Goal: Register for event/course

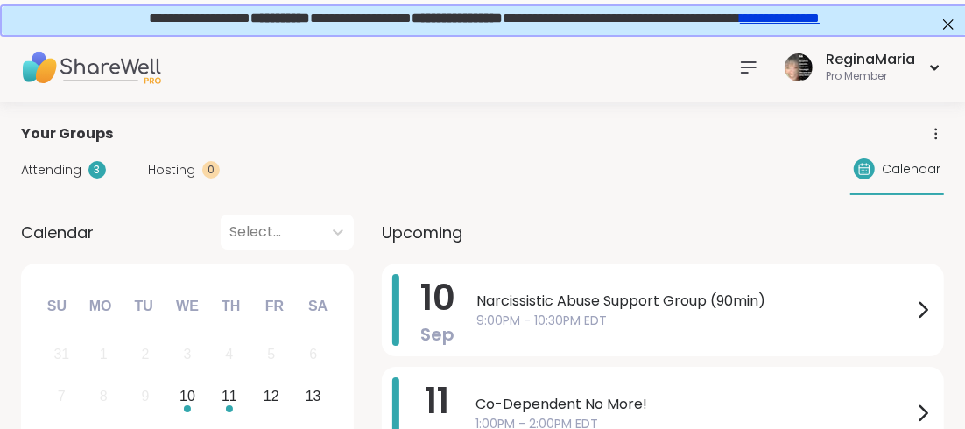
click at [818, 16] on link "**********" at bounding box center [778, 16] width 80 height 13
click at [743, 67] on icon at bounding box center [748, 67] width 14 height 11
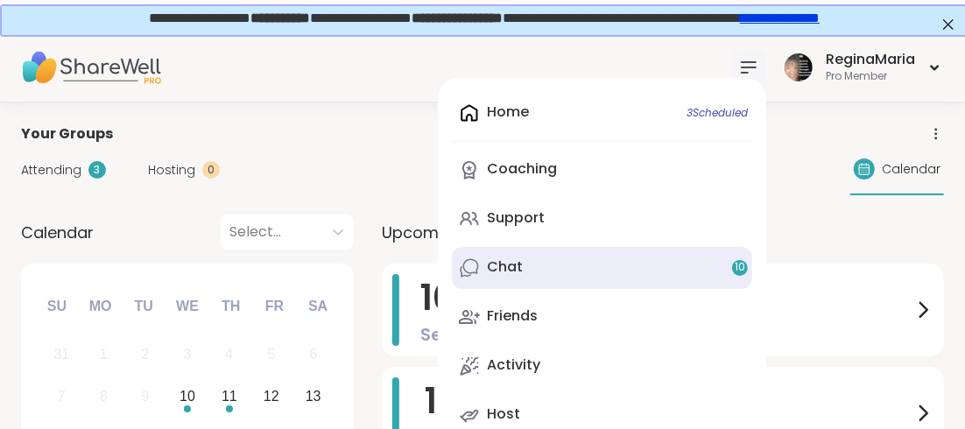
click at [503, 268] on div "Chat 10" at bounding box center [505, 266] width 36 height 19
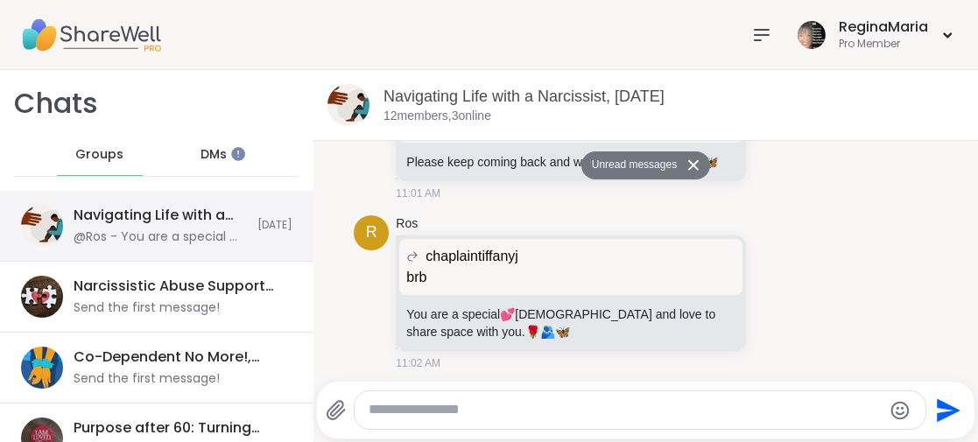
click at [188, 232] on div "@Ros - You are a special 💕 [DEMOGRAPHIC_DATA] and love to share space with you.…" at bounding box center [160, 237] width 173 height 18
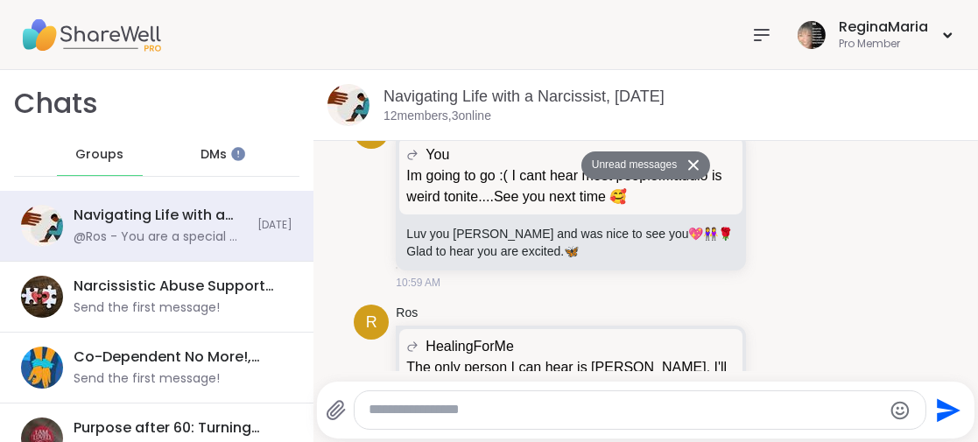
scroll to position [3776, 0]
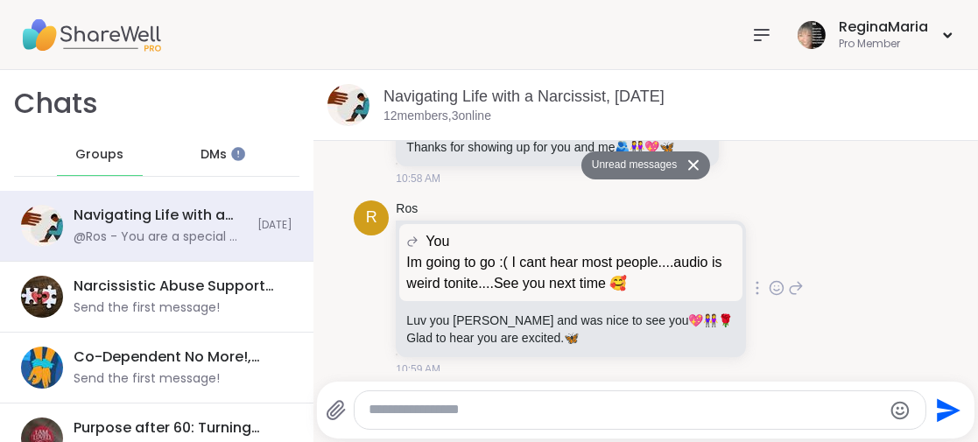
click at [770, 284] on icon at bounding box center [776, 287] width 13 height 13
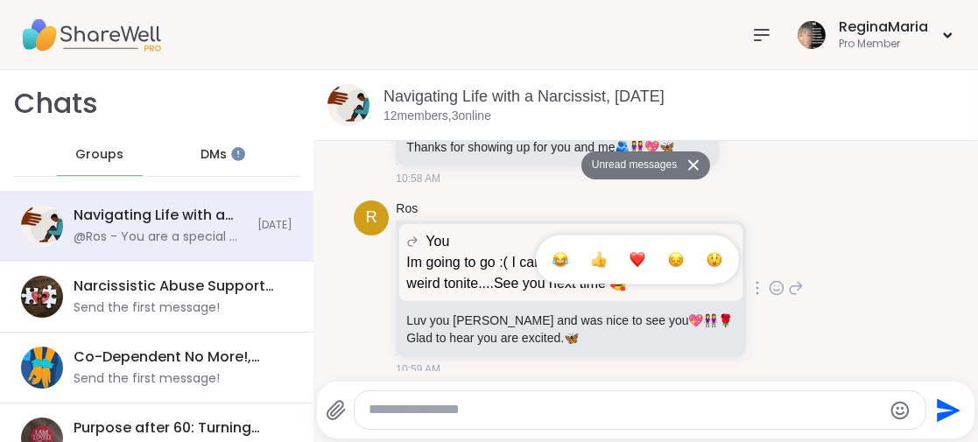
click at [629, 252] on div "Select Reaction: Heart" at bounding box center [637, 260] width 16 height 16
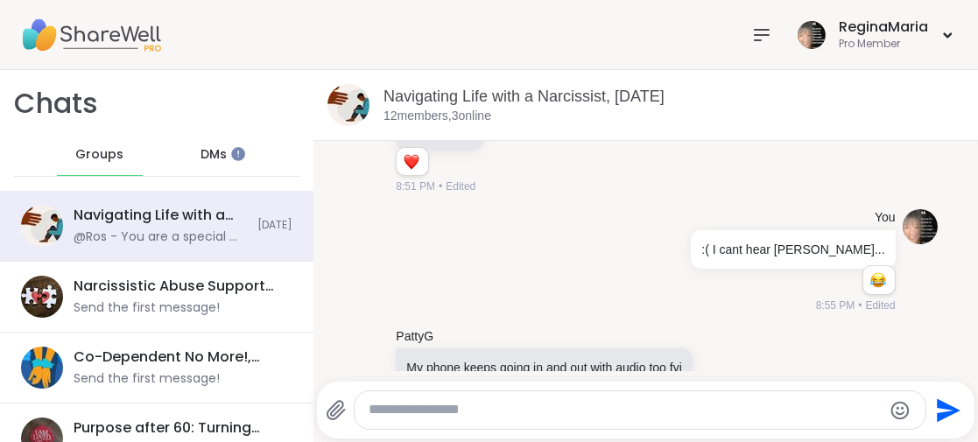
scroll to position [888, 0]
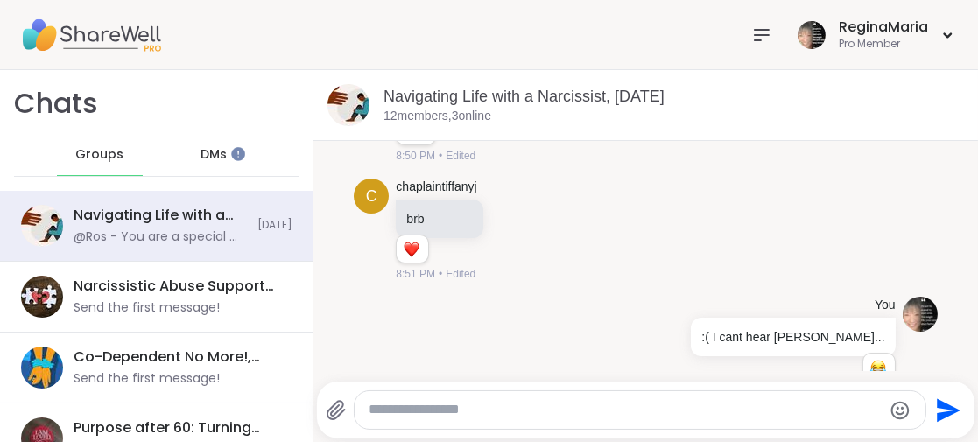
click at [212, 153] on span "DMs" at bounding box center [213, 155] width 26 height 18
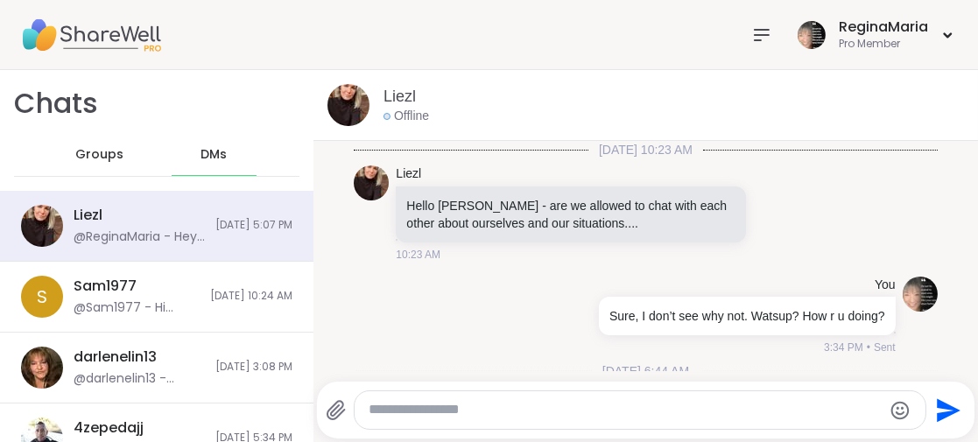
scroll to position [4831, 0]
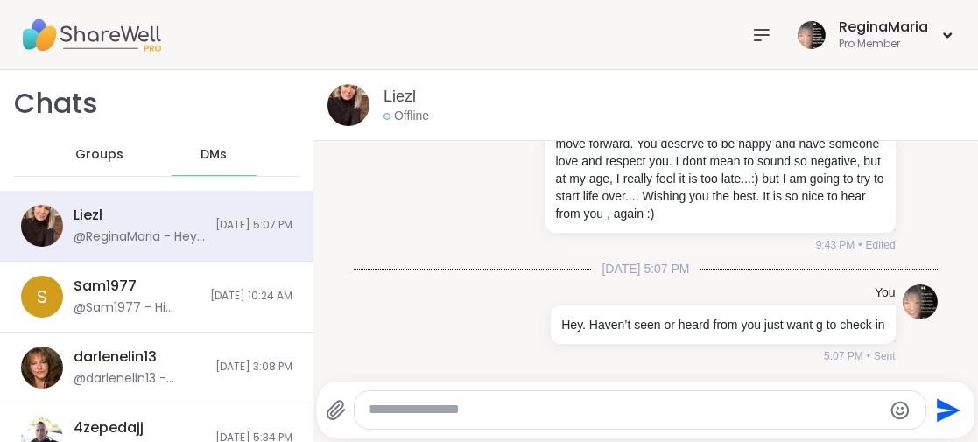
click at [751, 31] on icon at bounding box center [761, 35] width 21 height 21
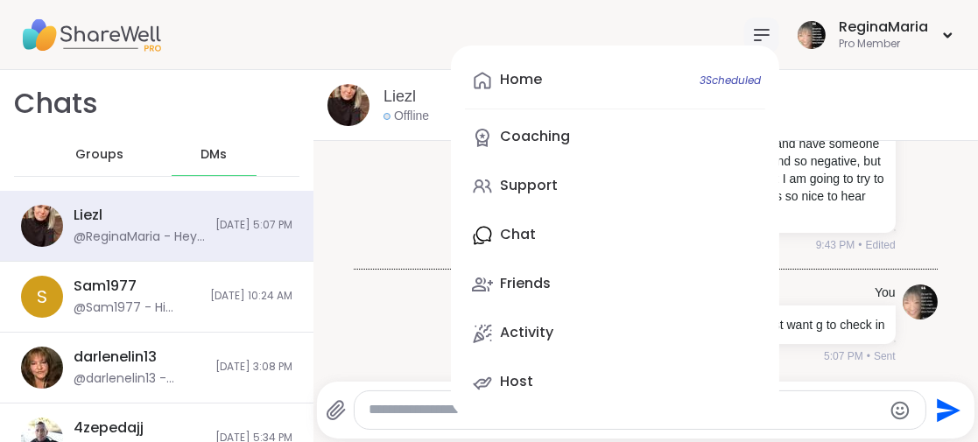
click at [405, 32] on div "Home 3 Scheduled Coaching Support Chat Friends Activity Host [PERSON_NAME] Pro …" at bounding box center [489, 35] width 978 height 70
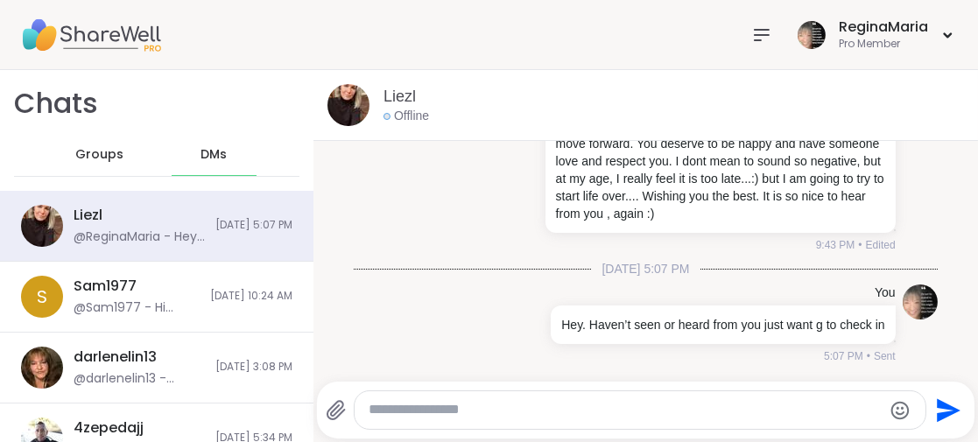
click at [90, 154] on span "Groups" at bounding box center [99, 155] width 48 height 18
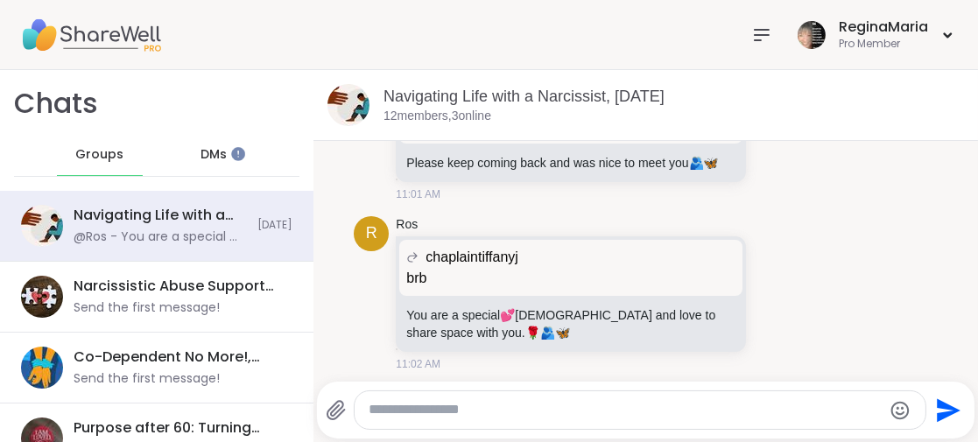
drag, startPoint x: 745, startPoint y: 31, endPoint x: 730, endPoint y: 42, distance: 18.7
click at [751, 31] on icon at bounding box center [761, 35] width 21 height 21
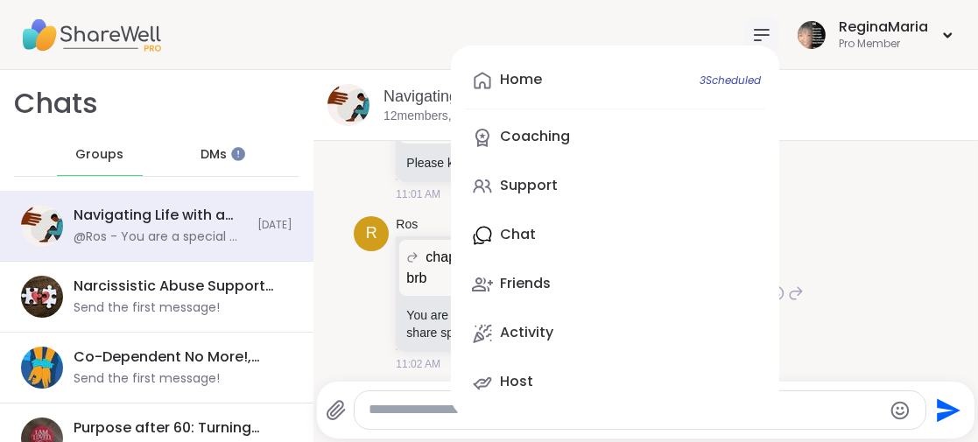
click at [872, 250] on div "R Ros chaplaintiffanyj brb brb You are a special 💕 [DEMOGRAPHIC_DATA] and love …" at bounding box center [645, 294] width 583 height 171
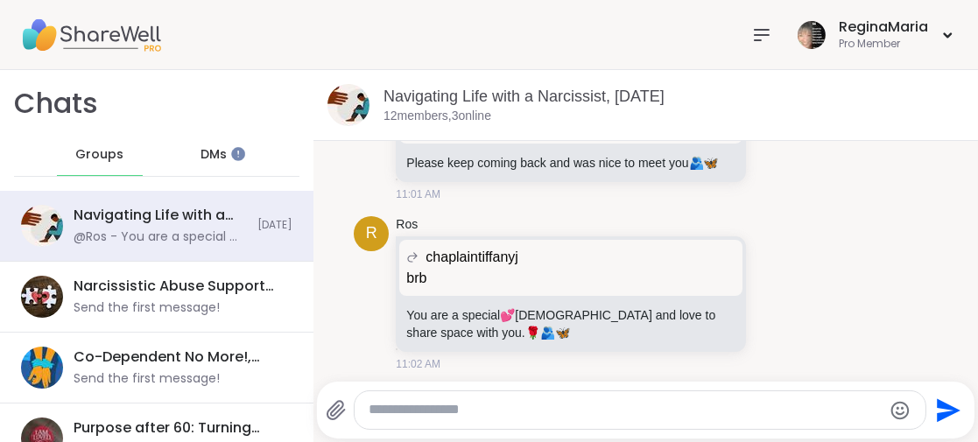
click at [53, 31] on img at bounding box center [91, 34] width 140 height 61
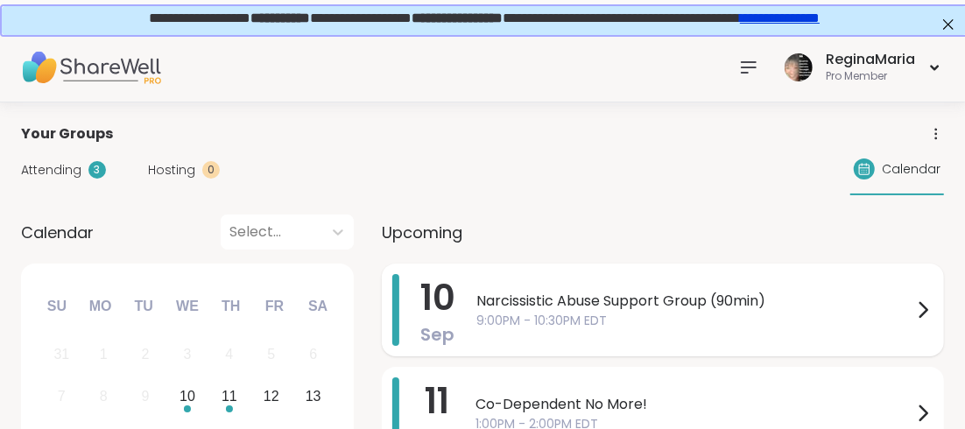
click at [555, 297] on span "Narcissistic Abuse Support Group (90min)" at bounding box center [694, 301] width 436 height 21
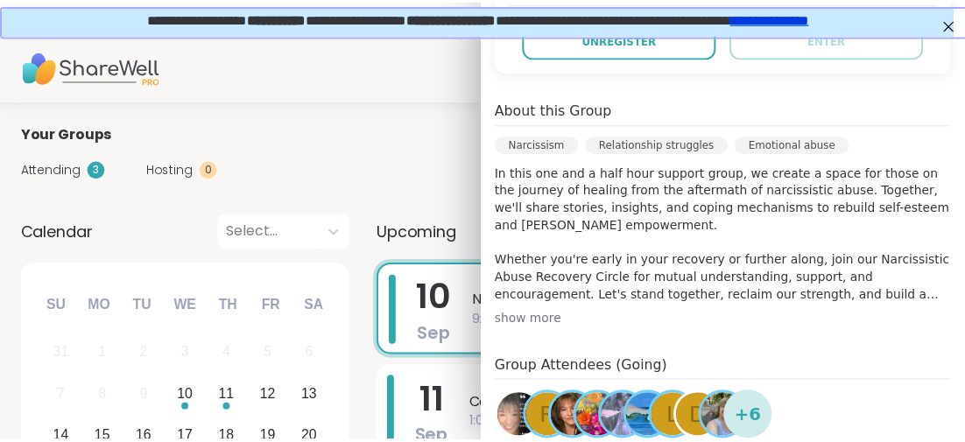
scroll to position [525, 0]
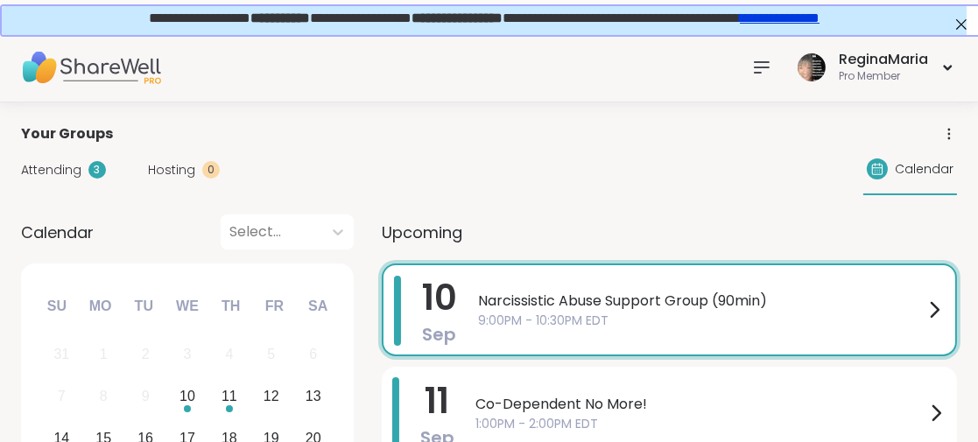
click at [425, 154] on div "Attending 3 Hosting 0 Calendar" at bounding box center [489, 169] width 936 height 51
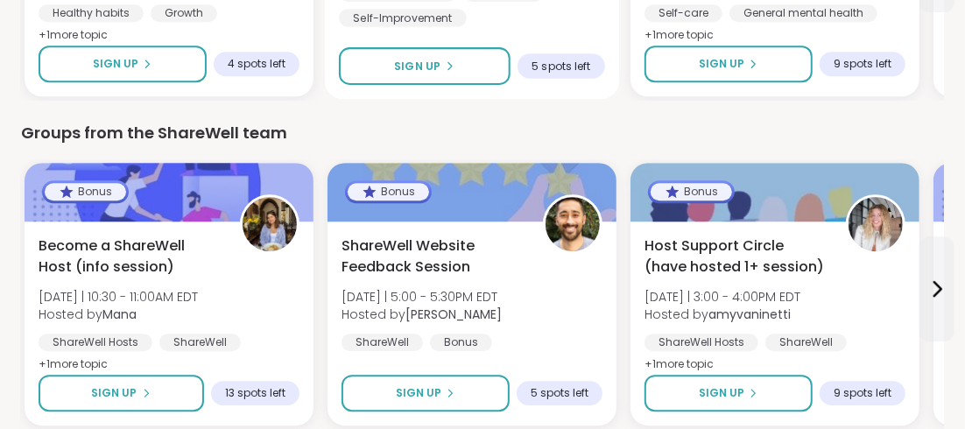
scroll to position [2524, 0]
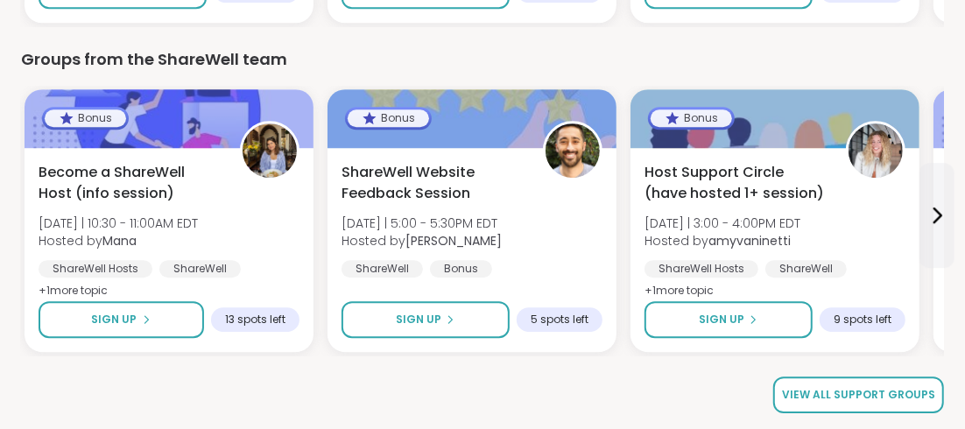
click at [806, 390] on span "View all support groups" at bounding box center [858, 395] width 153 height 16
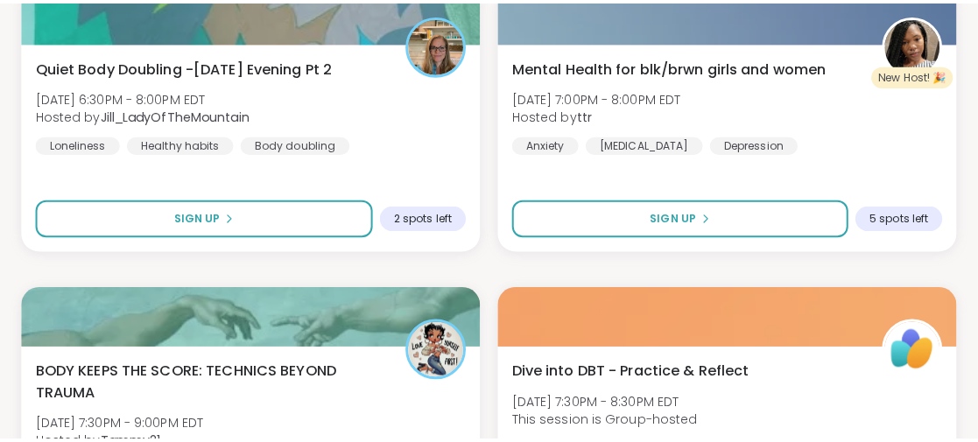
scroll to position [1050, 0]
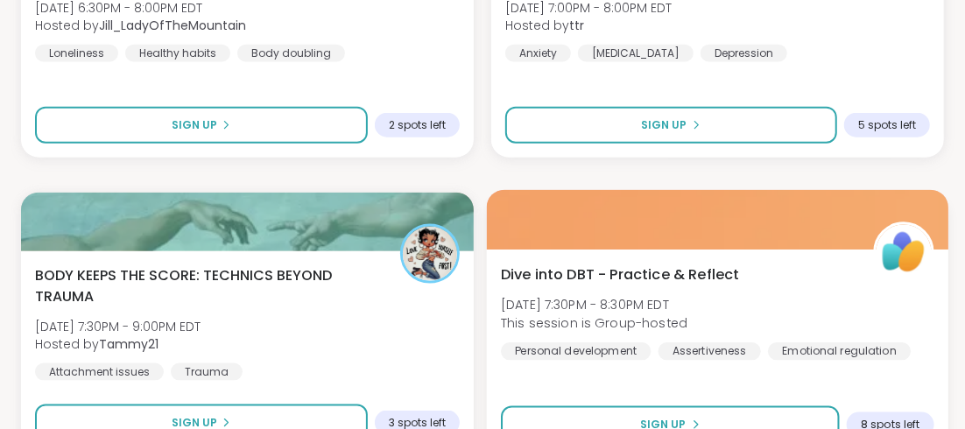
click at [556, 271] on span "Dive into DBT - Practice & Reflect" at bounding box center [620, 273] width 238 height 21
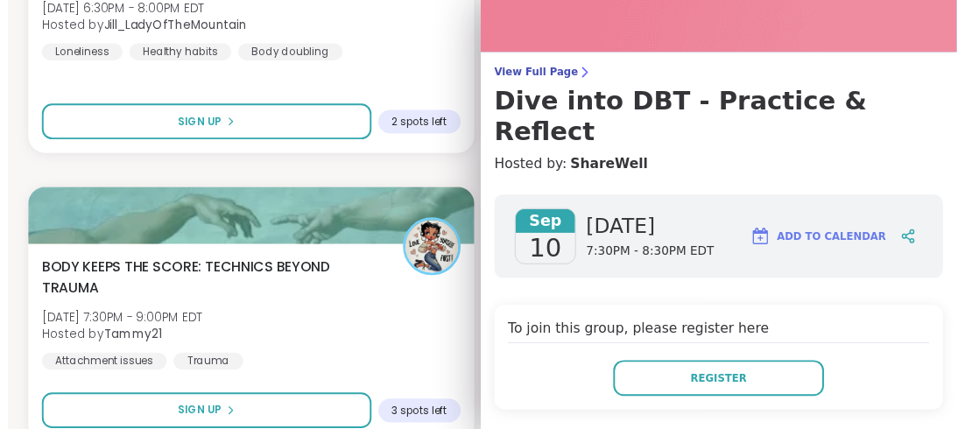
scroll to position [0, 0]
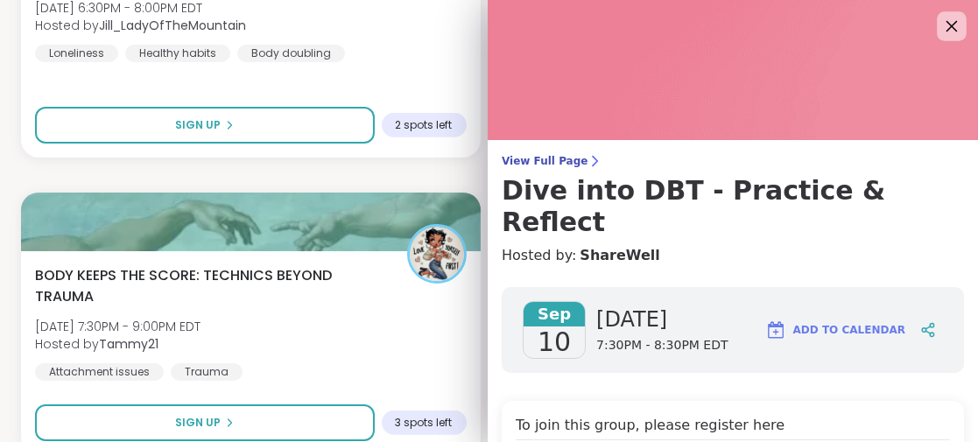
click at [940, 23] on icon at bounding box center [951, 26] width 22 height 22
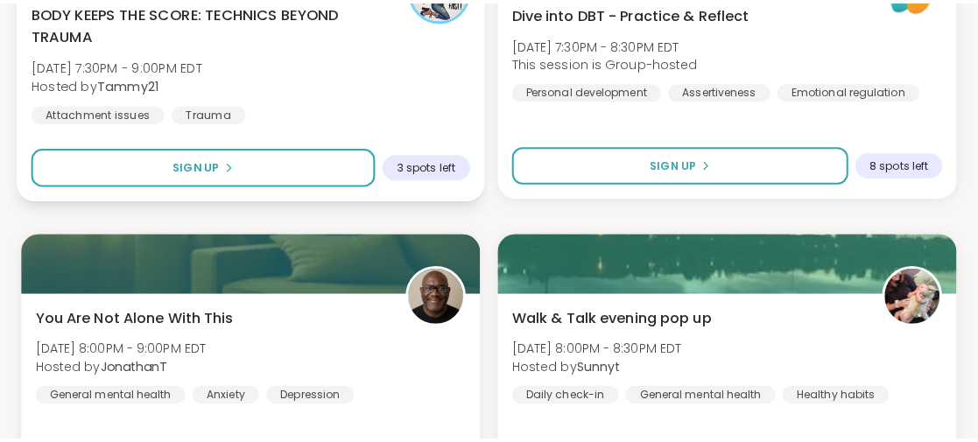
scroll to position [1137, 0]
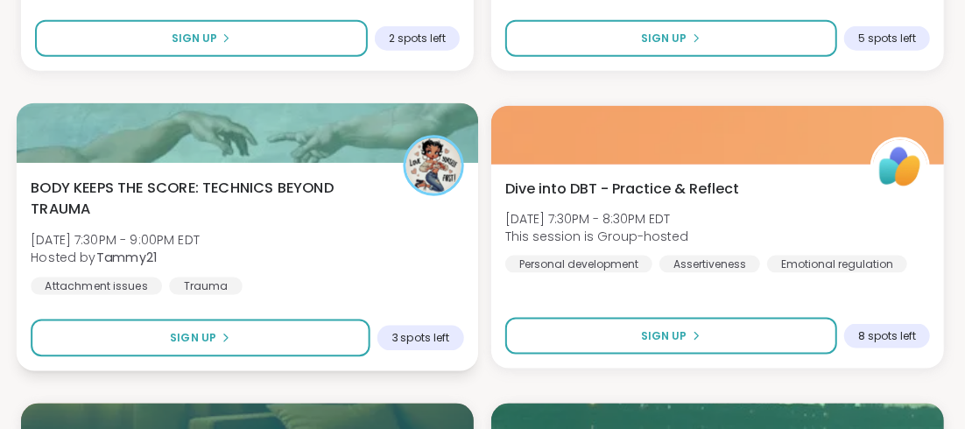
click at [267, 193] on span "BODY KEEPS THE SCORE: TECHNICS BEYOND TRAUMA" at bounding box center [207, 198] width 353 height 43
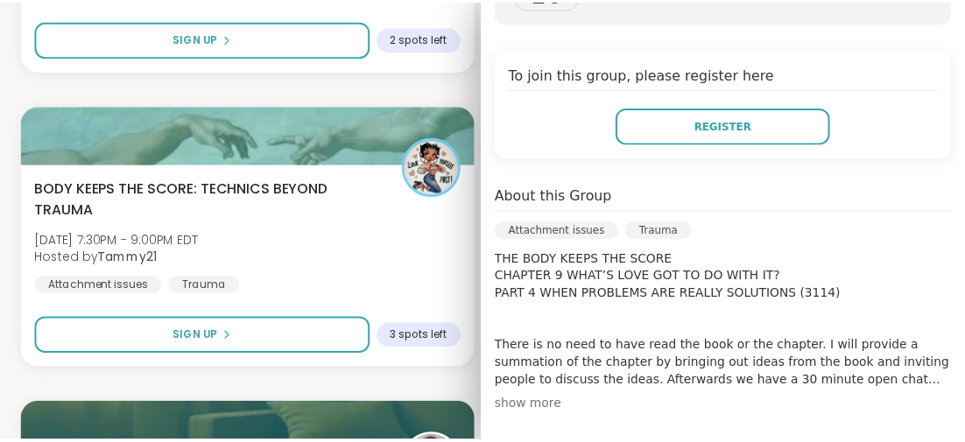
scroll to position [437, 0]
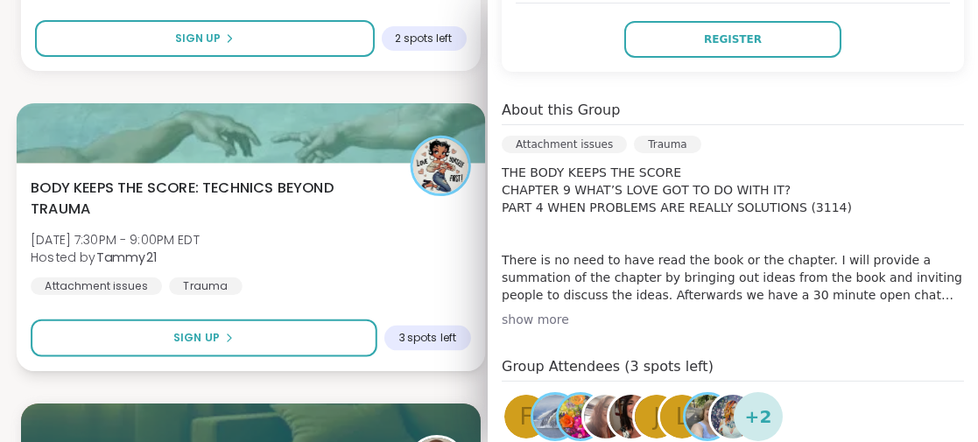
click at [399, 275] on div "BODY KEEPS THE SCORE: TECHNICS BEYOND TRAUMA [DATE] 7:30PM - 9:00PM EDT Hosted …" at bounding box center [250, 236] width 439 height 118
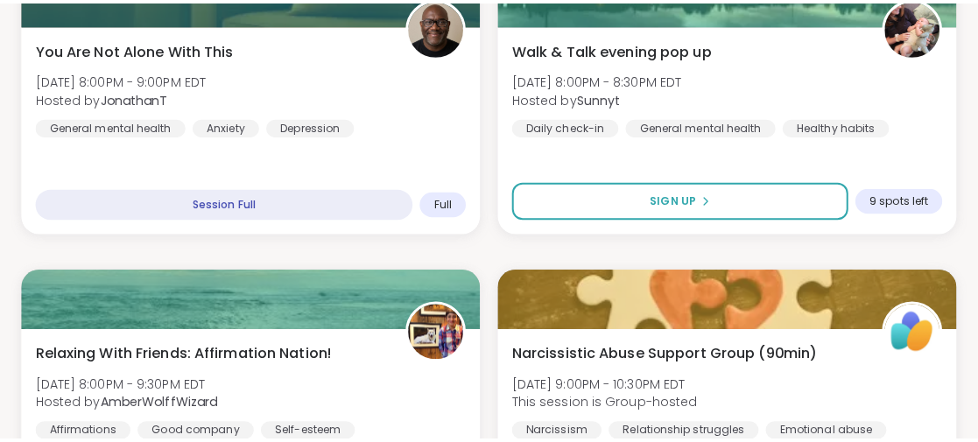
scroll to position [1663, 0]
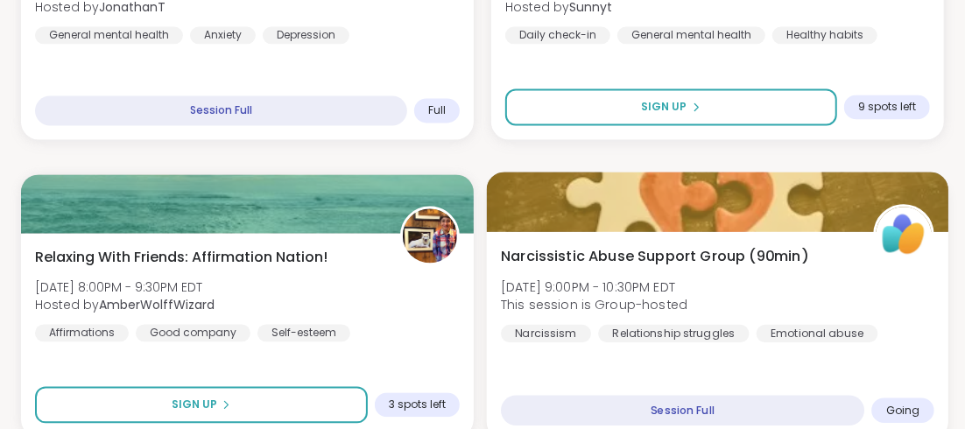
click at [551, 256] on span "Narcissistic Abuse Support Group (90min)" at bounding box center [654, 256] width 307 height 21
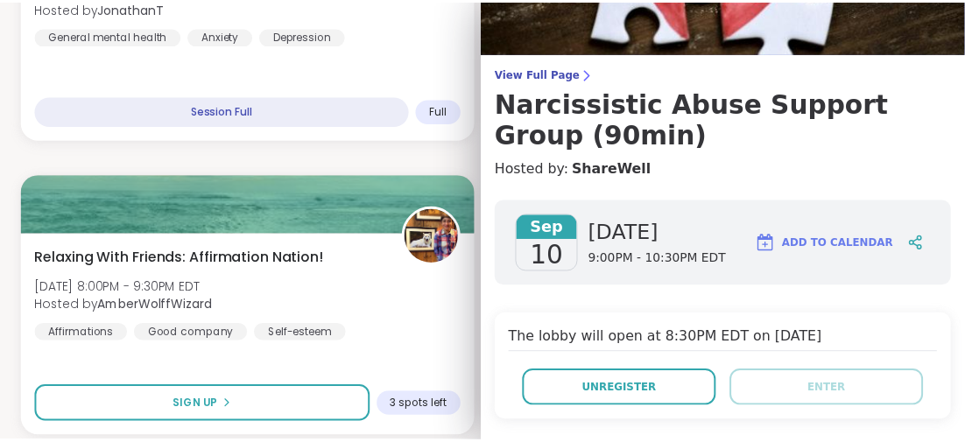
scroll to position [0, 0]
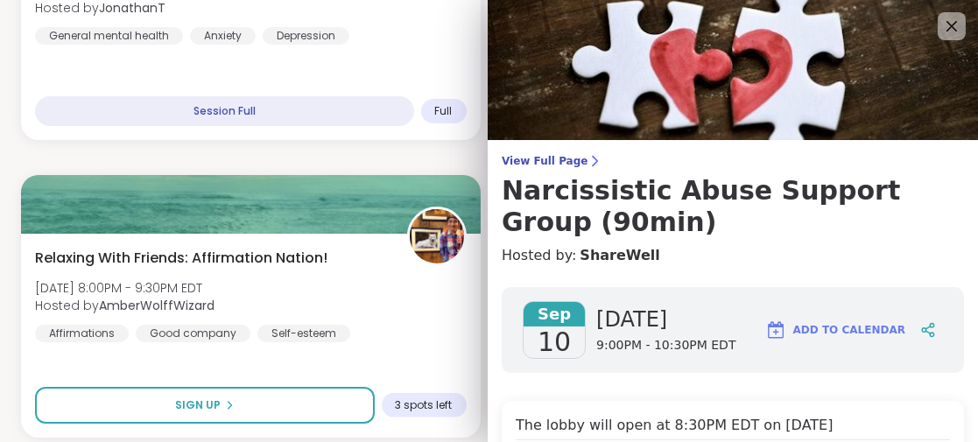
drag, startPoint x: 927, startPoint y: 30, endPoint x: 906, endPoint y: 46, distance: 26.3
click at [941, 30] on icon at bounding box center [951, 26] width 21 height 21
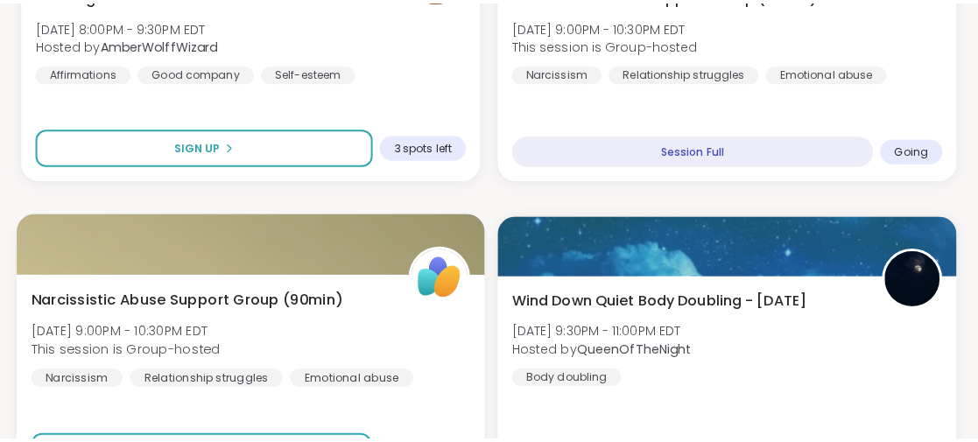
scroll to position [2013, 0]
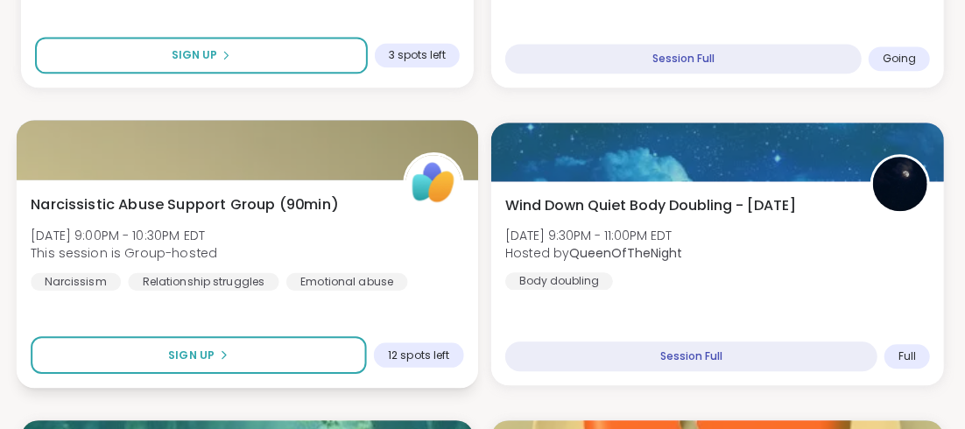
click at [226, 197] on span "Narcissistic Abuse Support Group (90min)" at bounding box center [184, 203] width 307 height 21
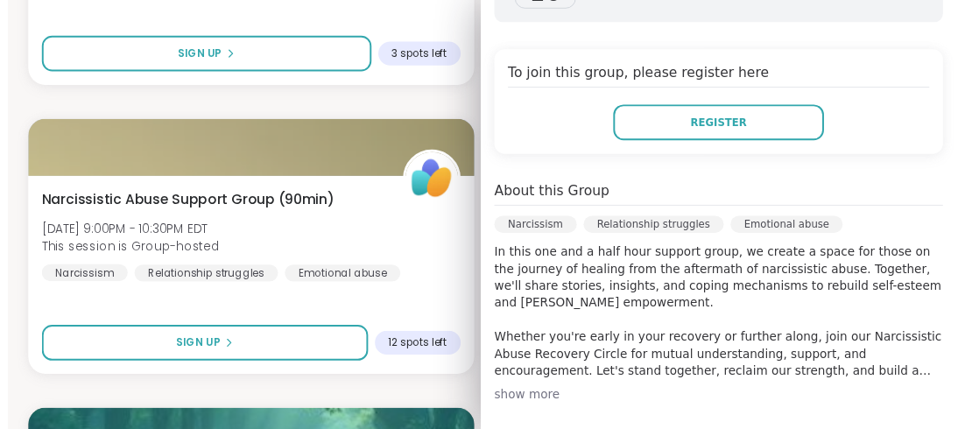
scroll to position [437, 0]
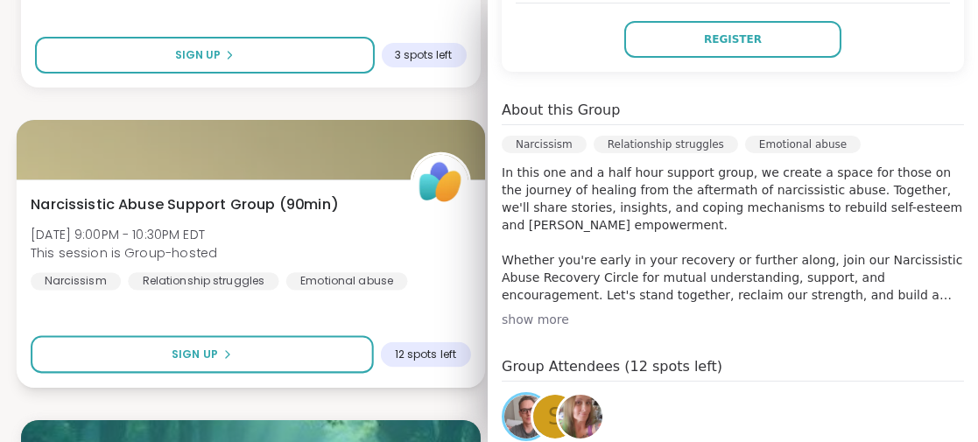
click at [306, 249] on div "Narcissistic Abuse Support Group (90min) [DATE] 9:00PM - 10:30PM EDT This sessi…" at bounding box center [250, 241] width 439 height 96
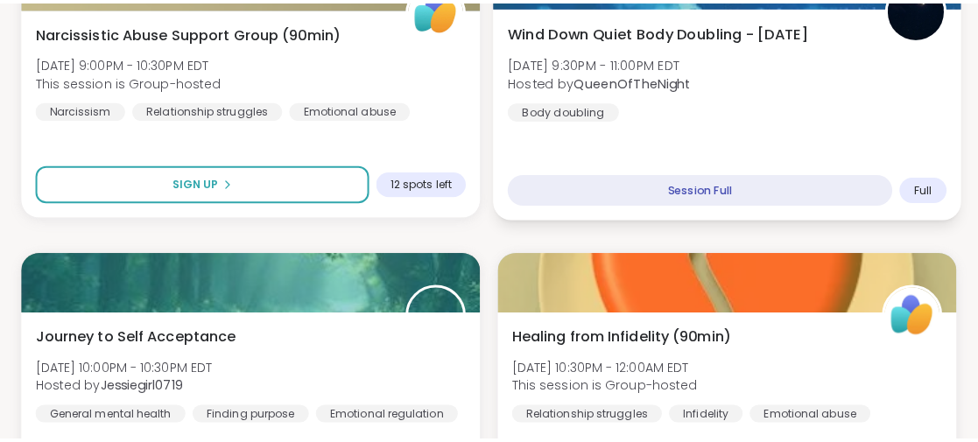
scroll to position [2276, 0]
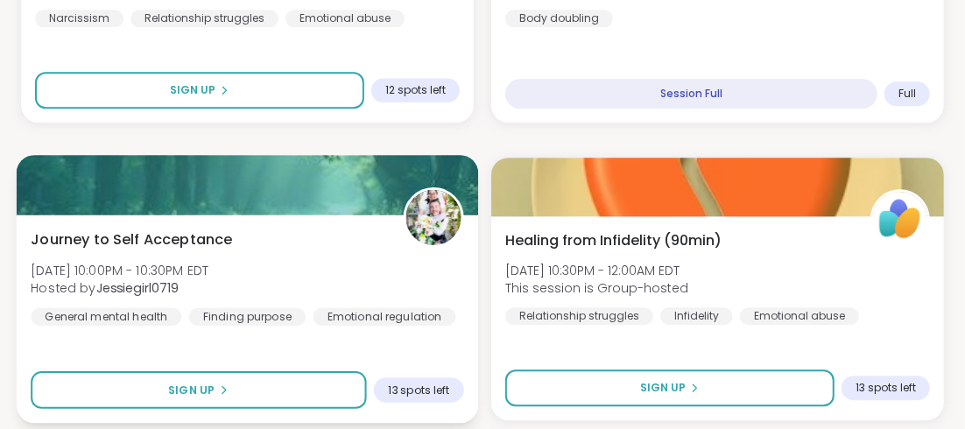
click at [201, 240] on span "Journey to Self Acceptance" at bounding box center [132, 238] width 202 height 21
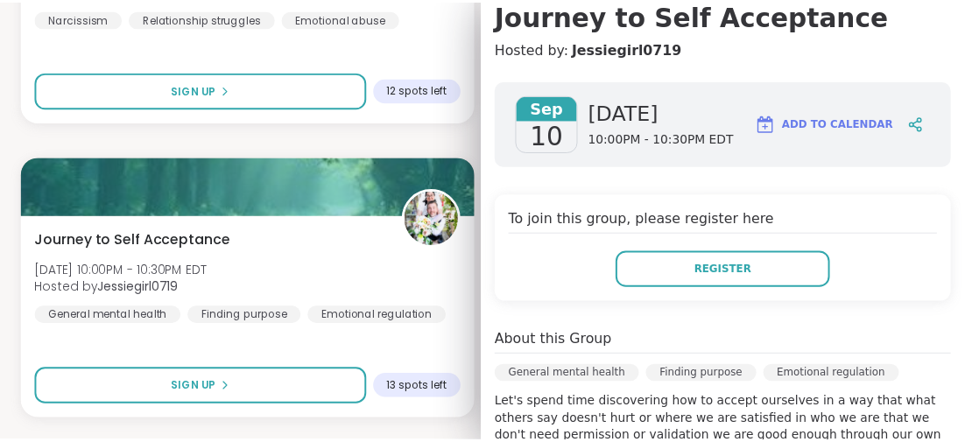
scroll to position [350, 0]
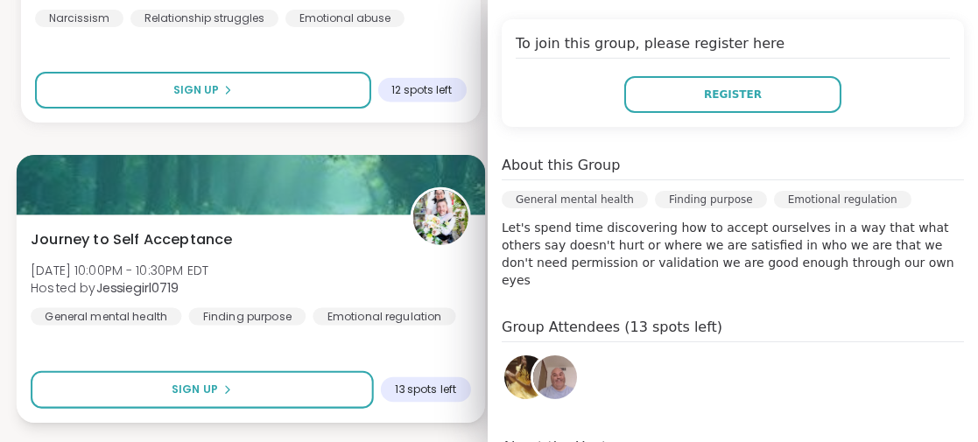
click at [228, 348] on div "Journey to Self Acceptance [DATE] 10:00PM - 10:30PM EDT Hosted by Jessiegirl071…" at bounding box center [251, 318] width 468 height 208
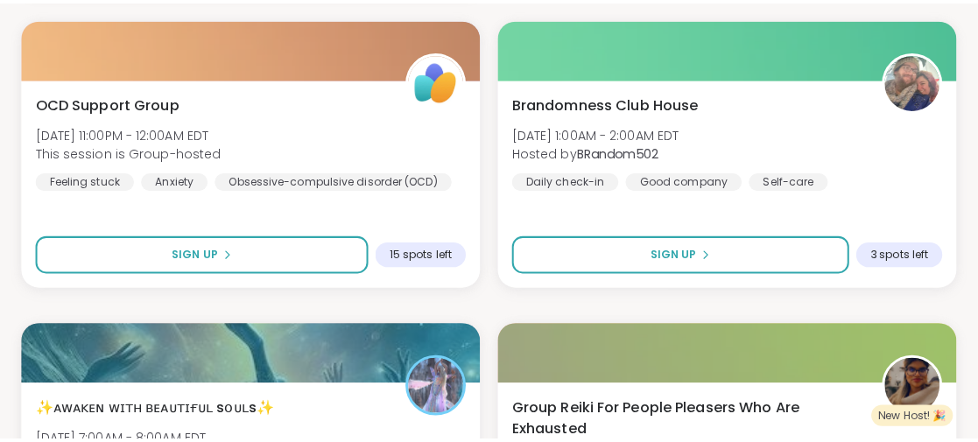
scroll to position [2801, 0]
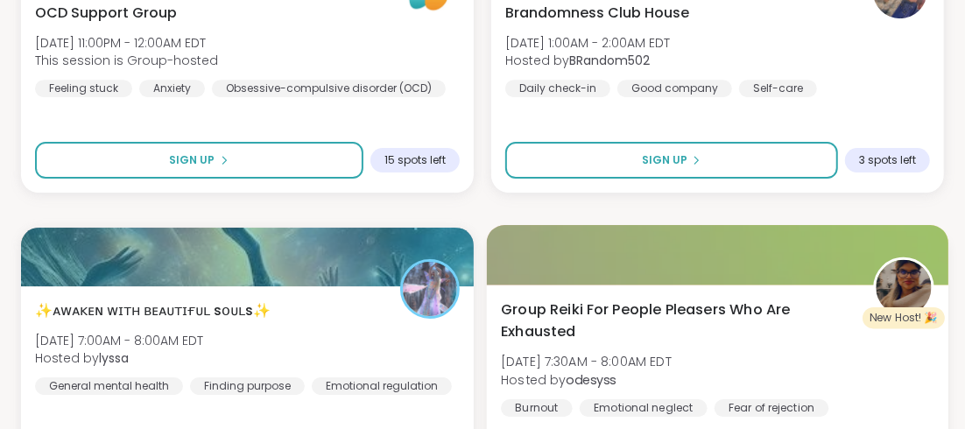
click at [624, 307] on span "Group Reiki For People Pleasers Who Are Exhausted" at bounding box center [677, 319] width 353 height 43
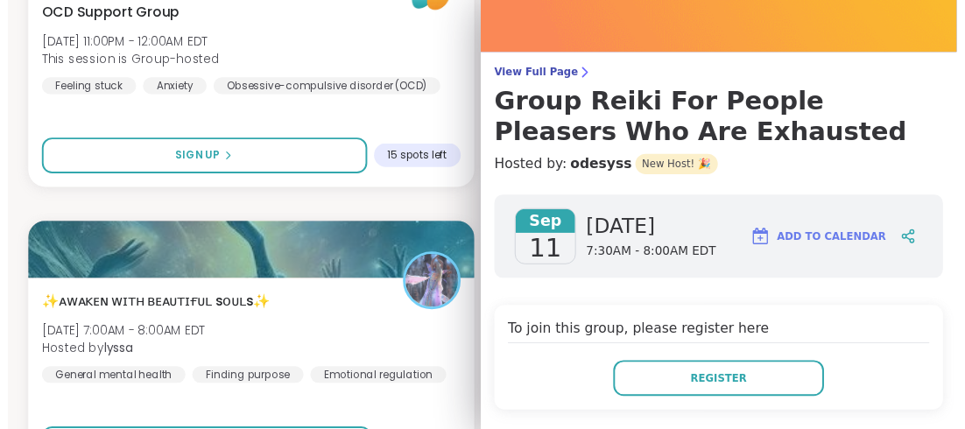
scroll to position [0, 0]
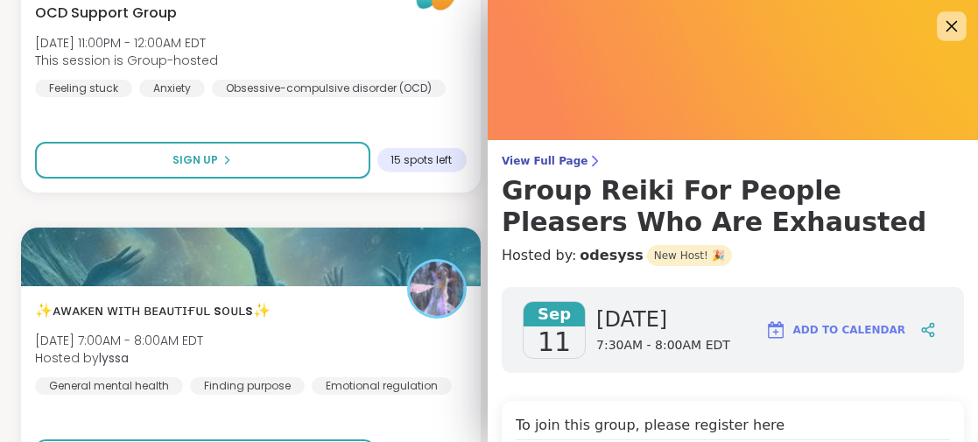
click at [946, 28] on icon at bounding box center [951, 26] width 11 height 11
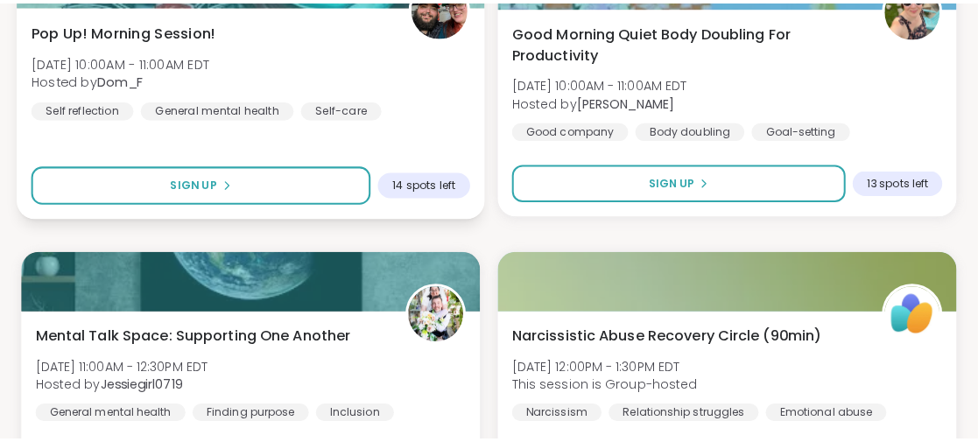
scroll to position [3851, 0]
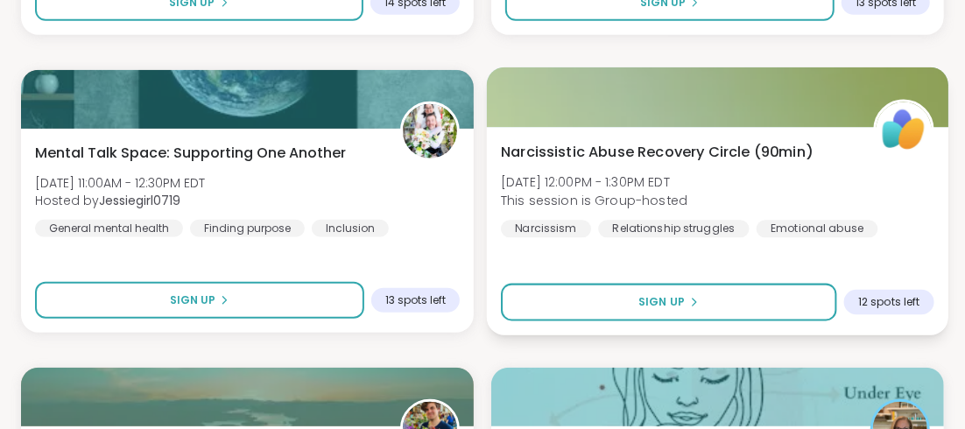
click at [608, 150] on span "Narcissistic Abuse Recovery Circle (90min)" at bounding box center [657, 151] width 312 height 21
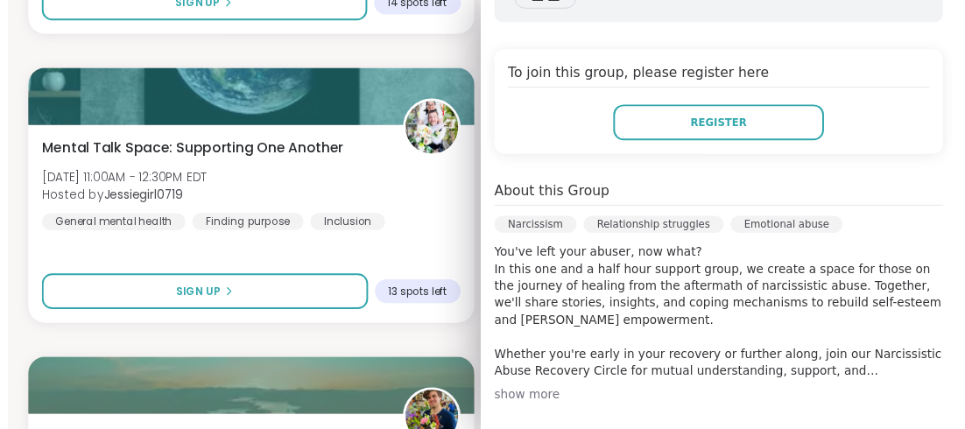
scroll to position [437, 0]
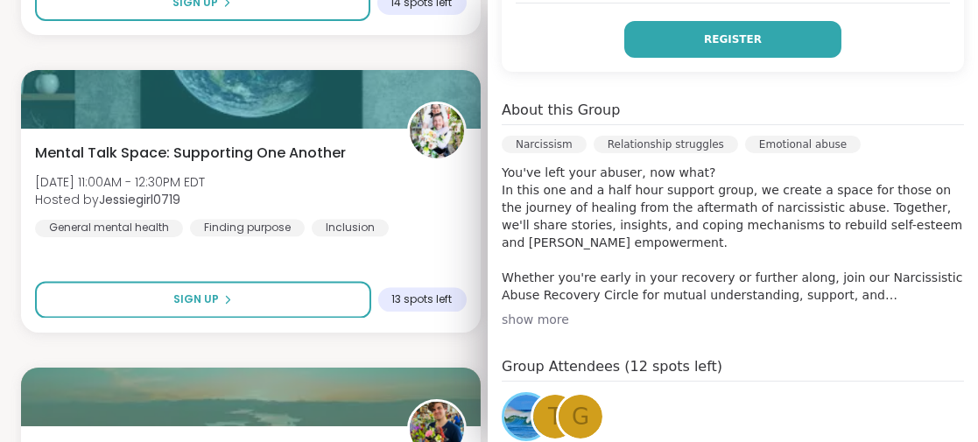
click at [698, 29] on button "Register" at bounding box center [732, 39] width 217 height 37
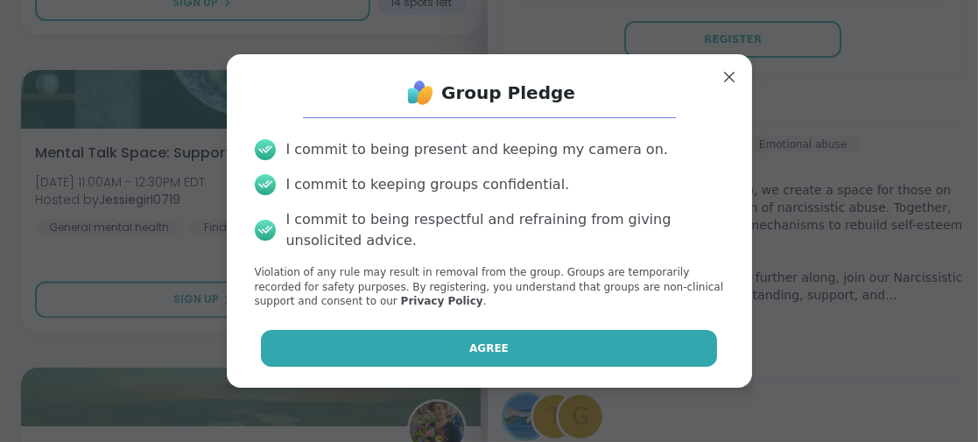
click at [476, 350] on span "Agree" at bounding box center [488, 348] width 39 height 16
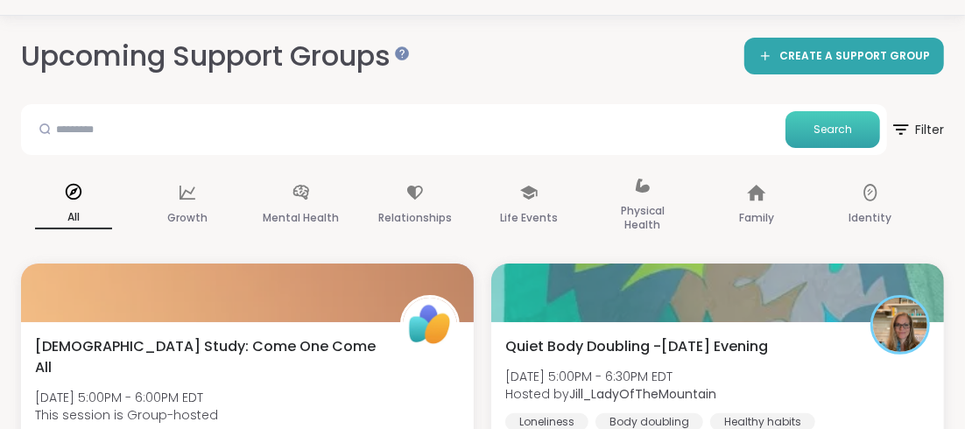
scroll to position [175, 0]
